Goal: Transaction & Acquisition: Book appointment/travel/reservation

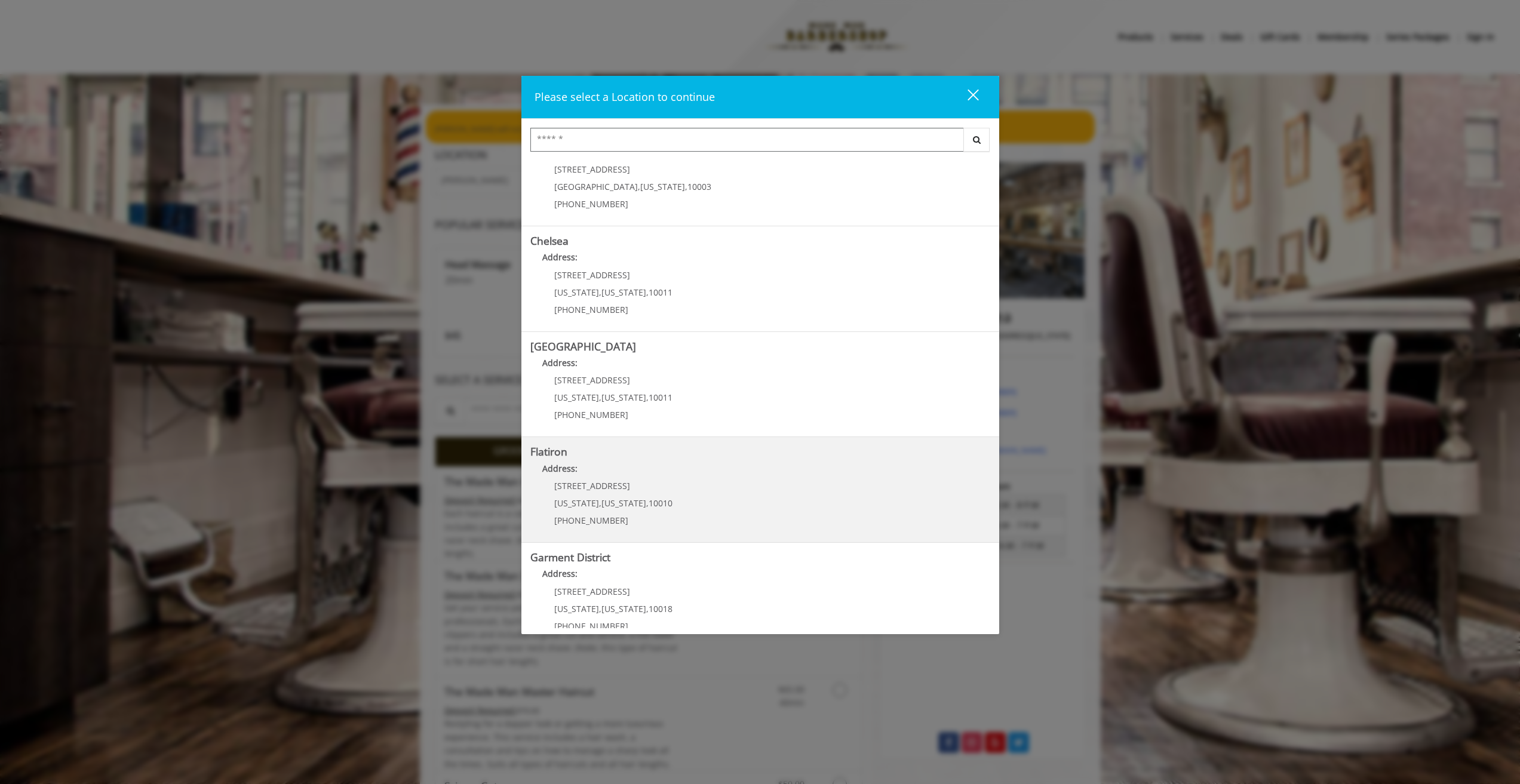
scroll to position [57, 0]
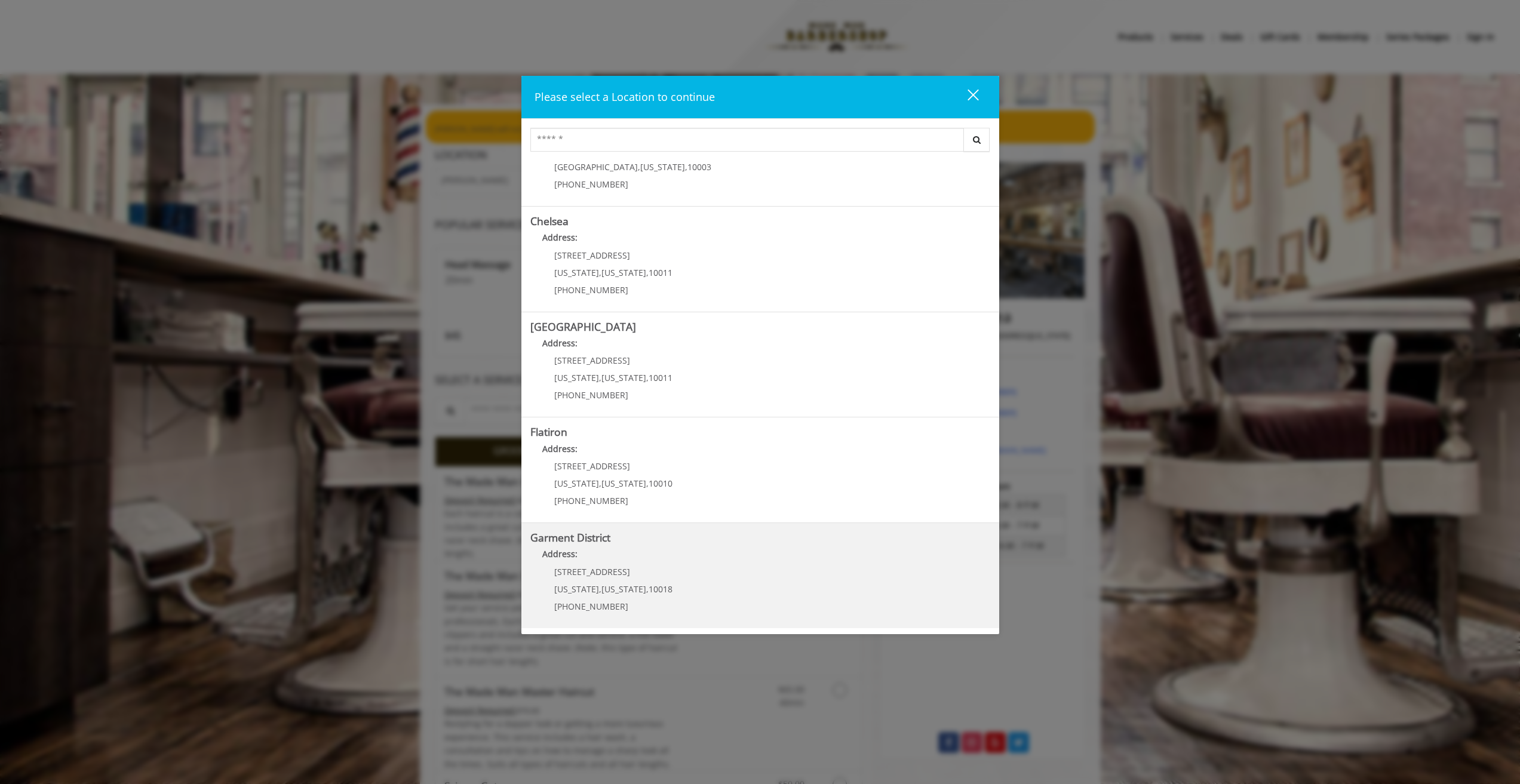
click at [760, 560] on District "Address:" at bounding box center [760, 557] width 460 height 19
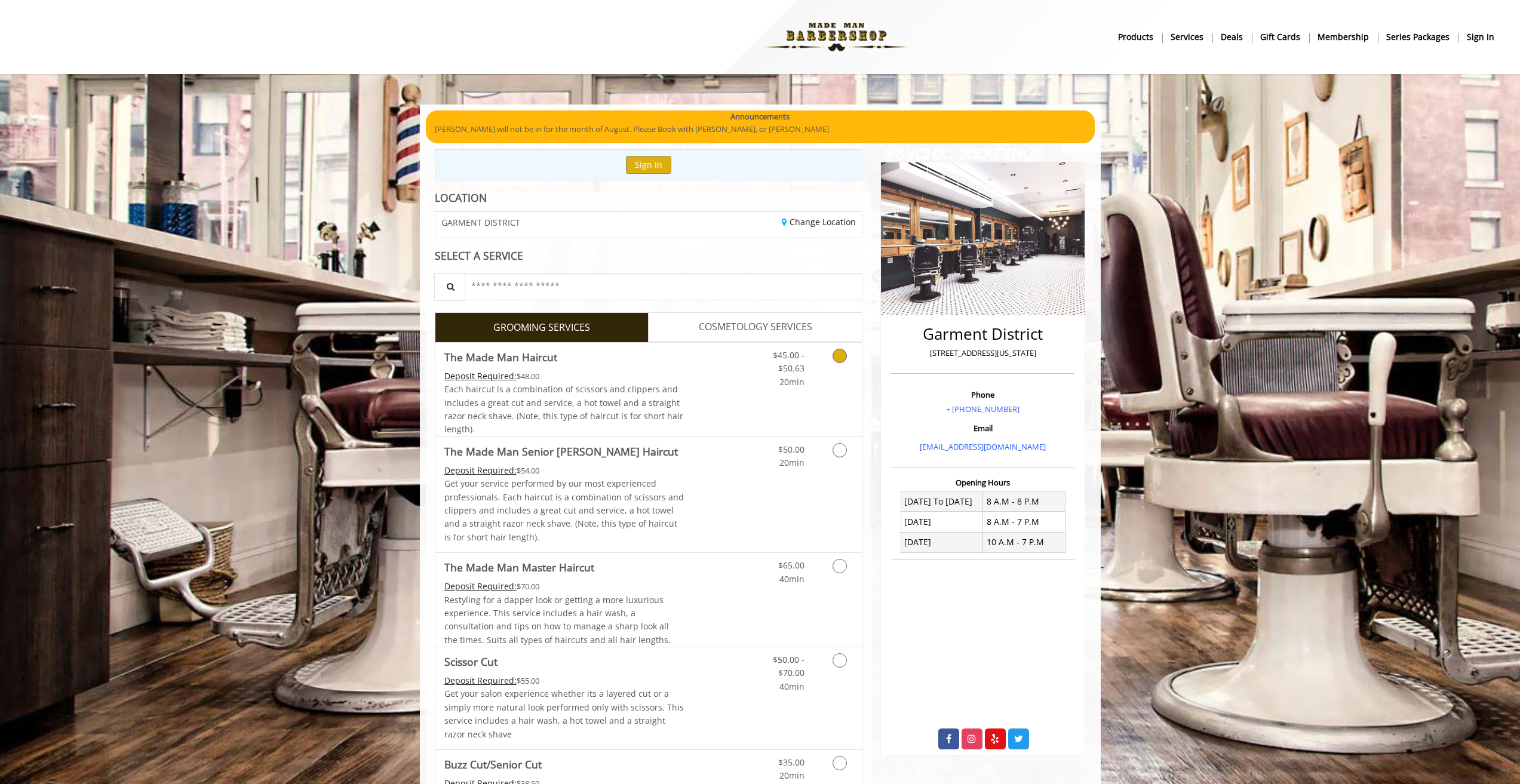
click at [845, 357] on icon "Grooming services" at bounding box center [840, 355] width 14 height 14
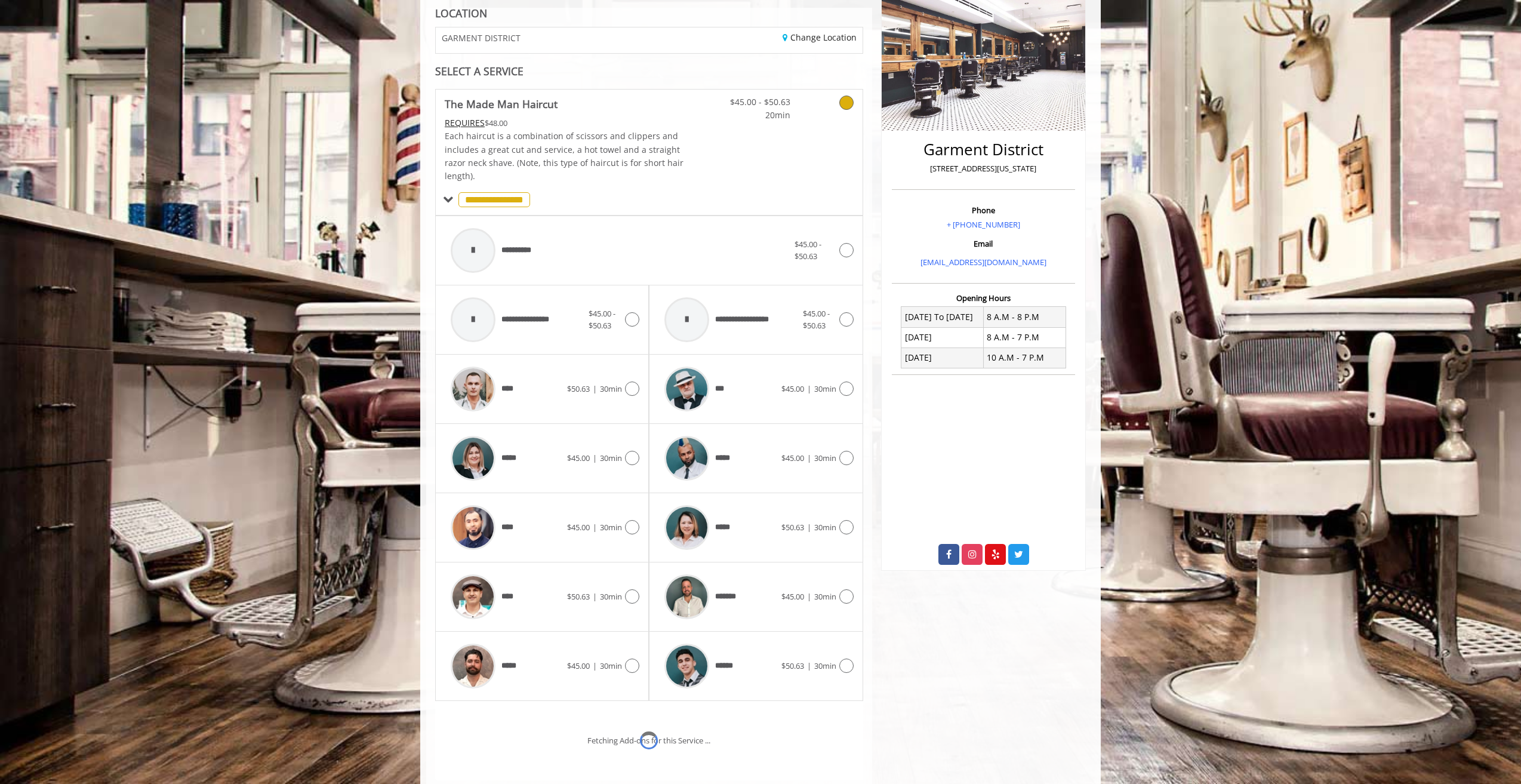
scroll to position [277, 0]
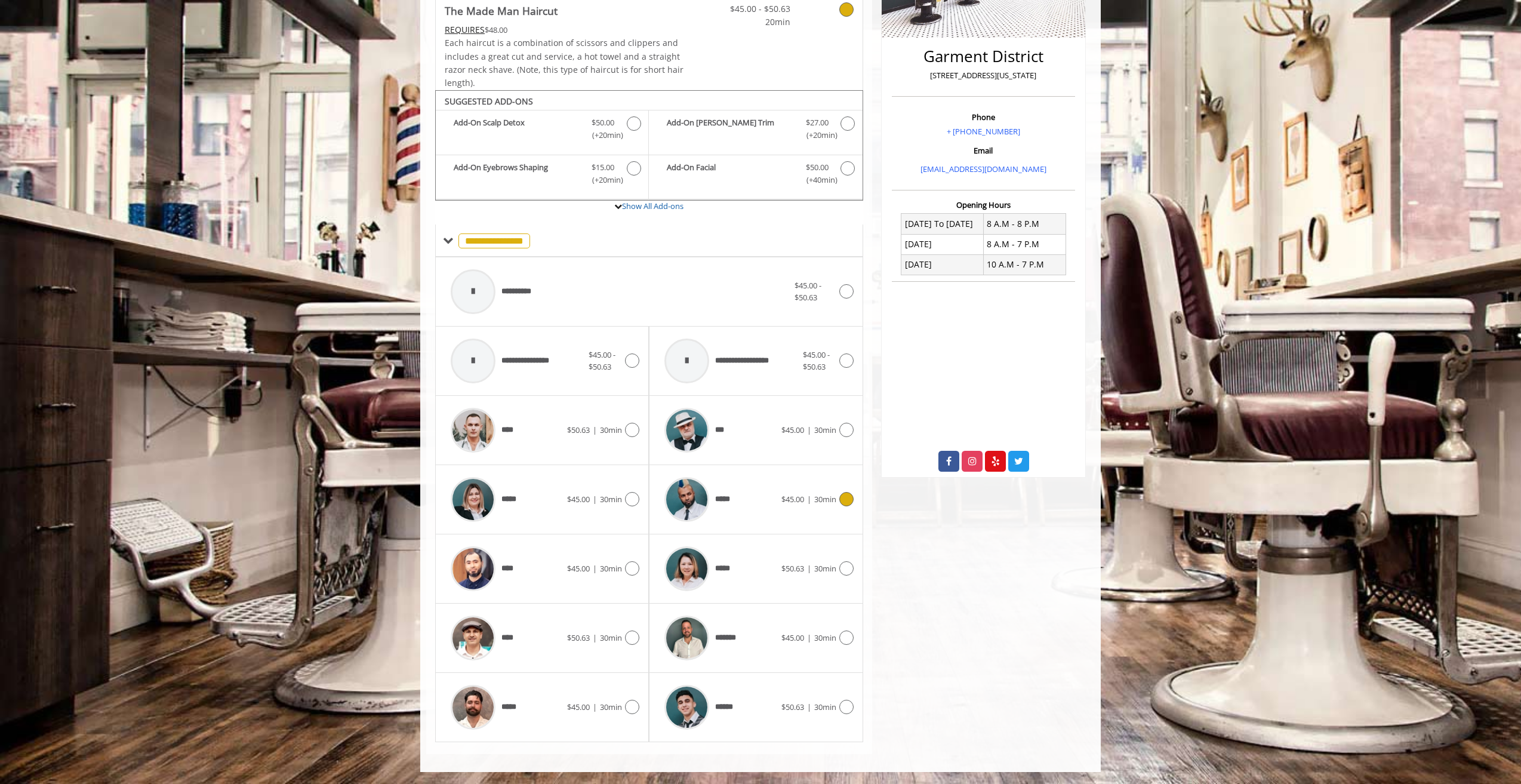
click at [850, 503] on icon at bounding box center [846, 499] width 14 height 14
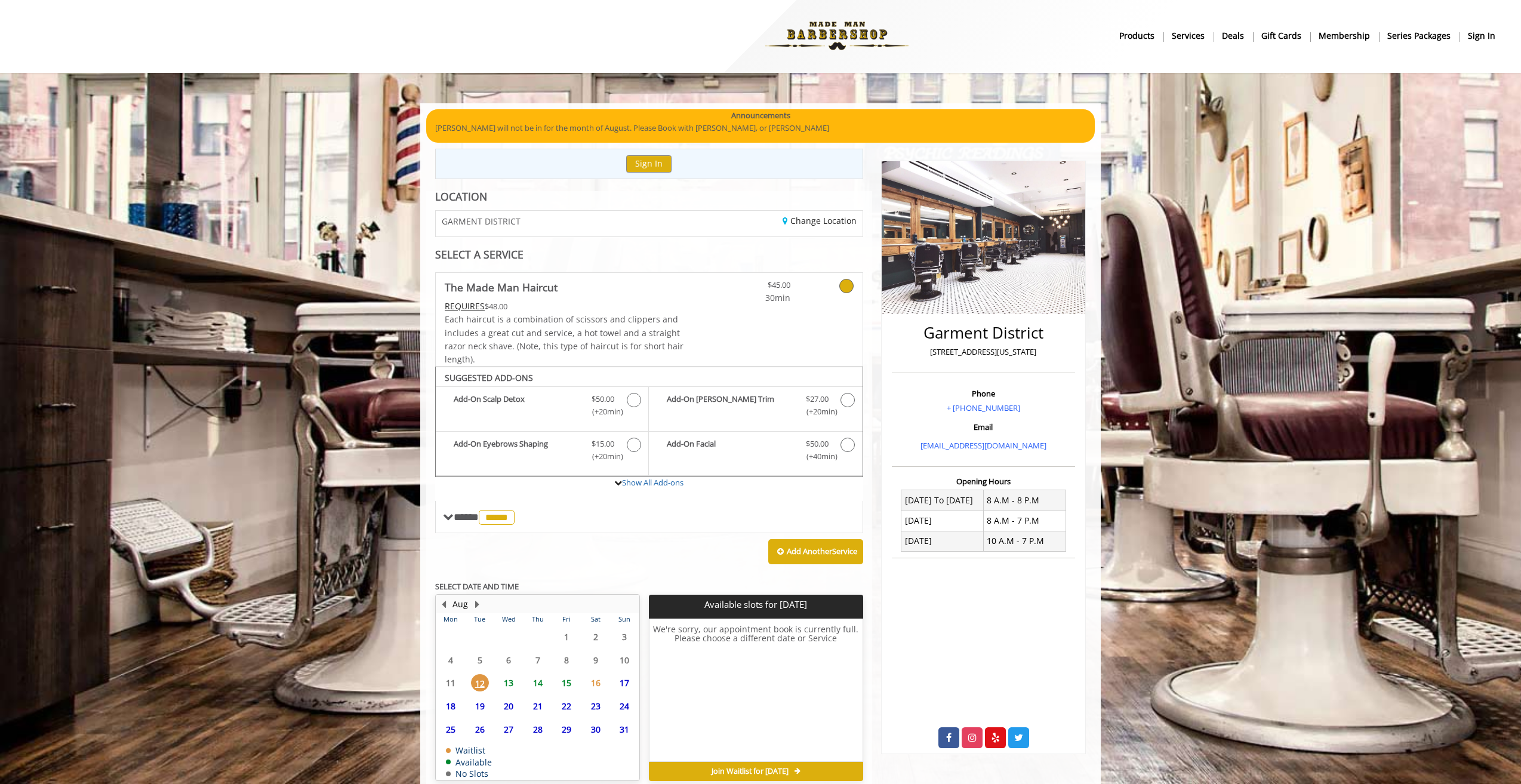
scroll to position [58, 0]
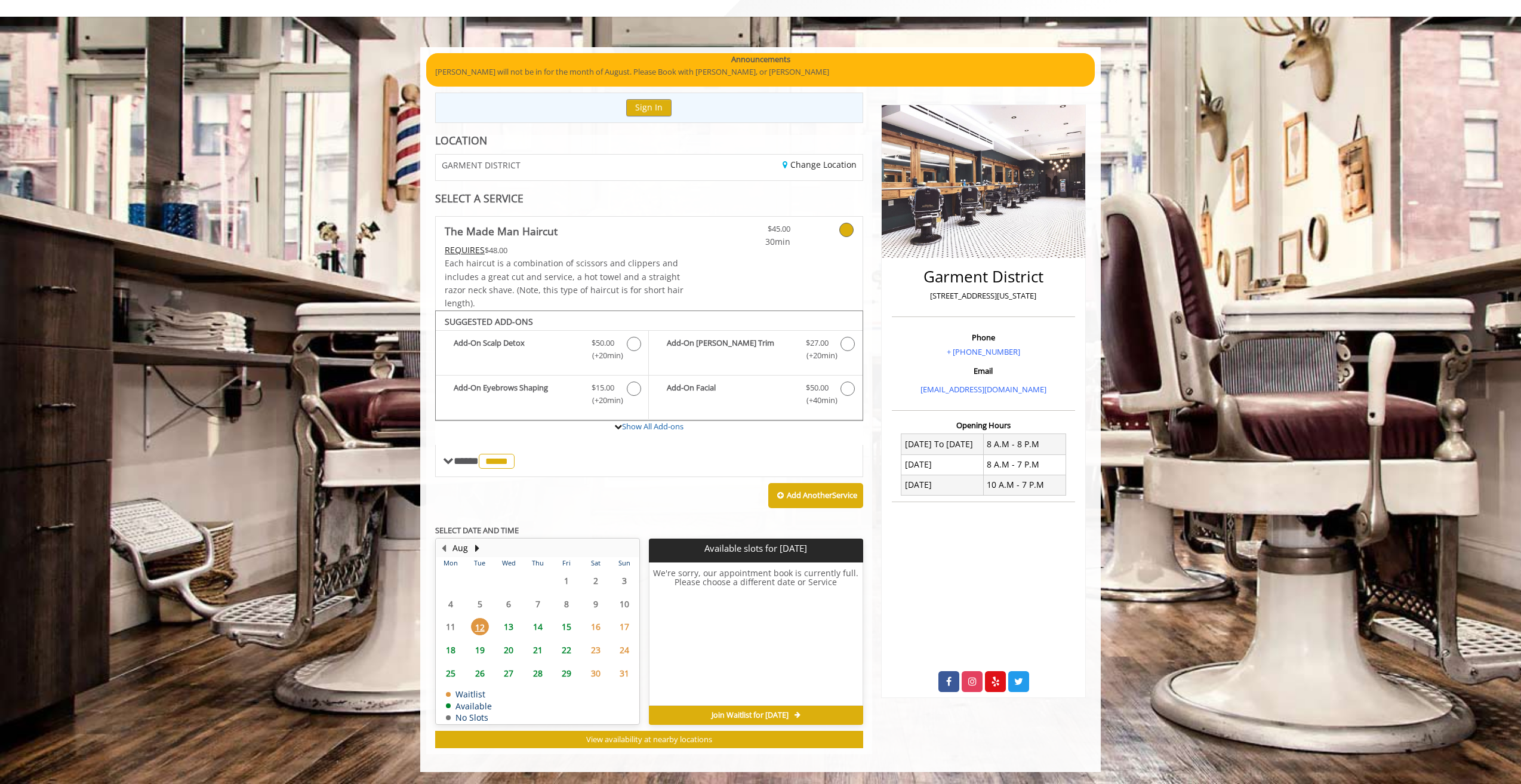
click at [512, 624] on span "13" at bounding box center [508, 627] width 18 height 17
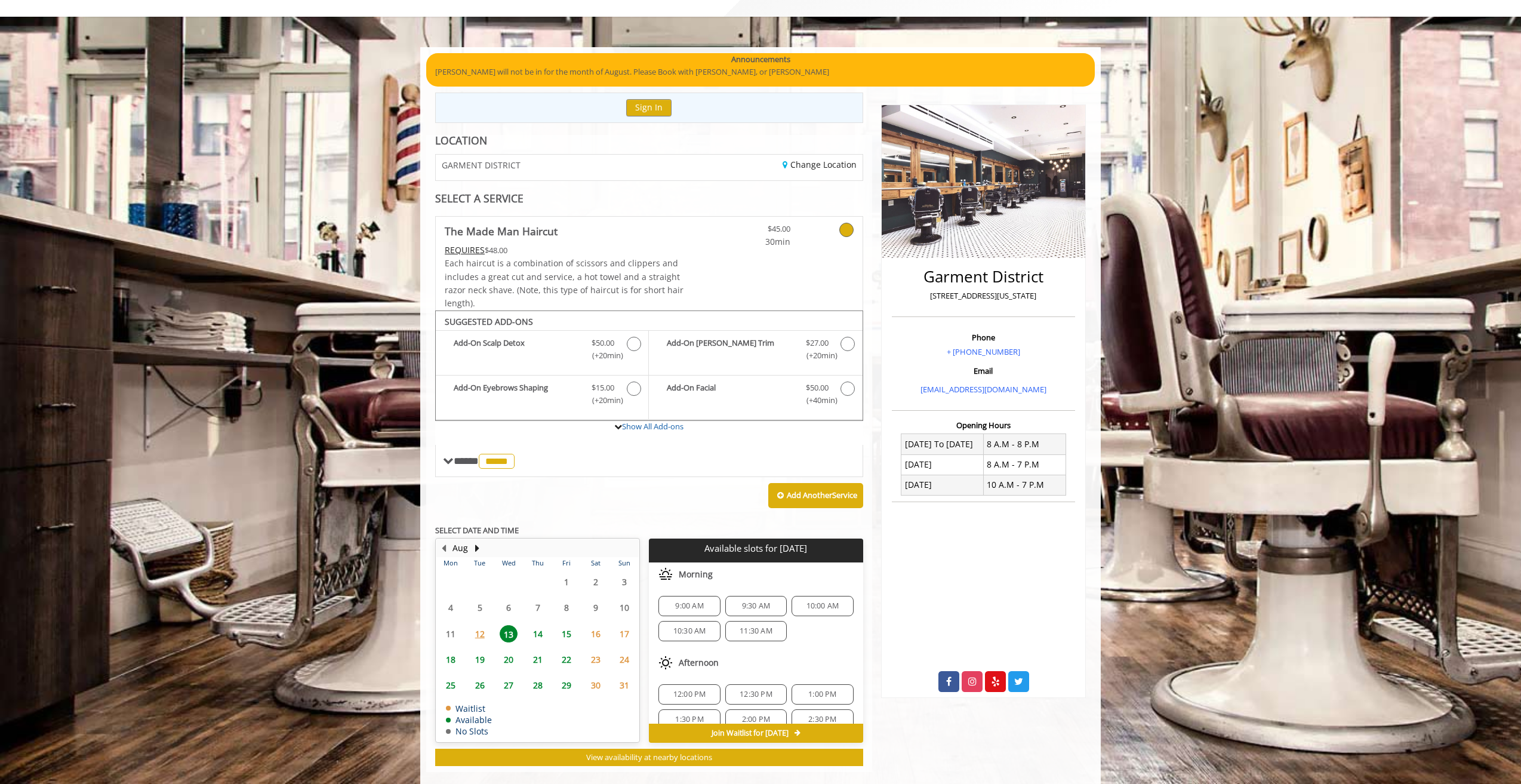
scroll to position [75, 0]
